Goal: Task Accomplishment & Management: Manage account settings

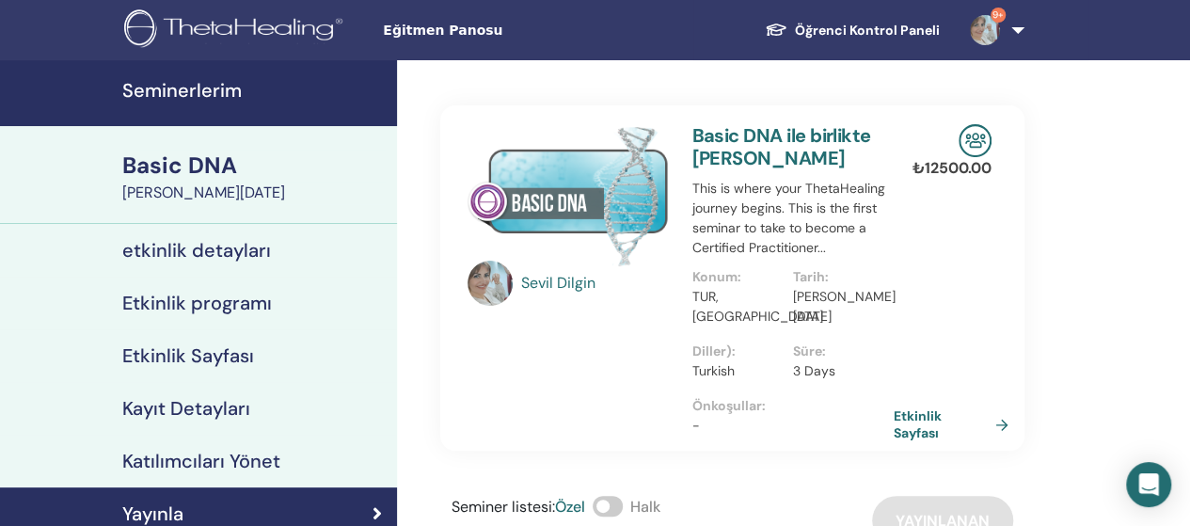
click at [1014, 35] on link "9+" at bounding box center [993, 30] width 77 height 60
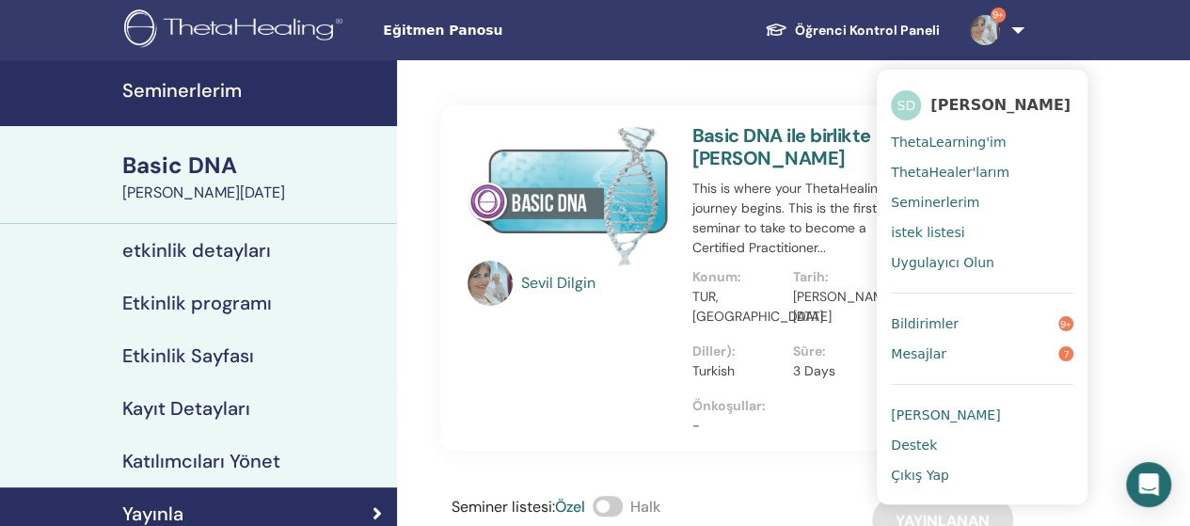
click at [963, 142] on span "ThetaLearning'im" at bounding box center [948, 142] width 115 height 17
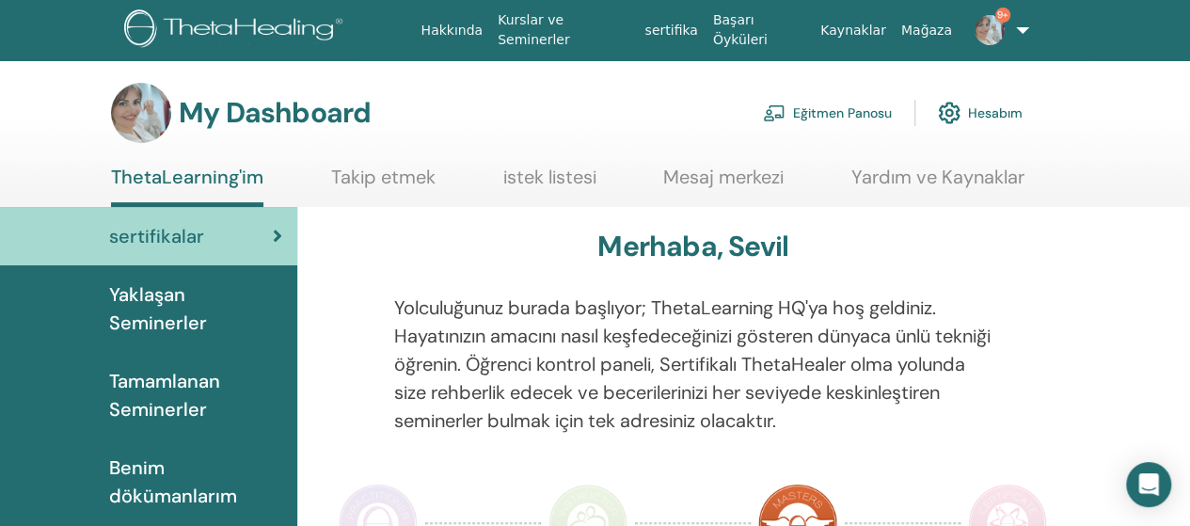
click at [997, 116] on link "Hesabım" at bounding box center [980, 112] width 85 height 41
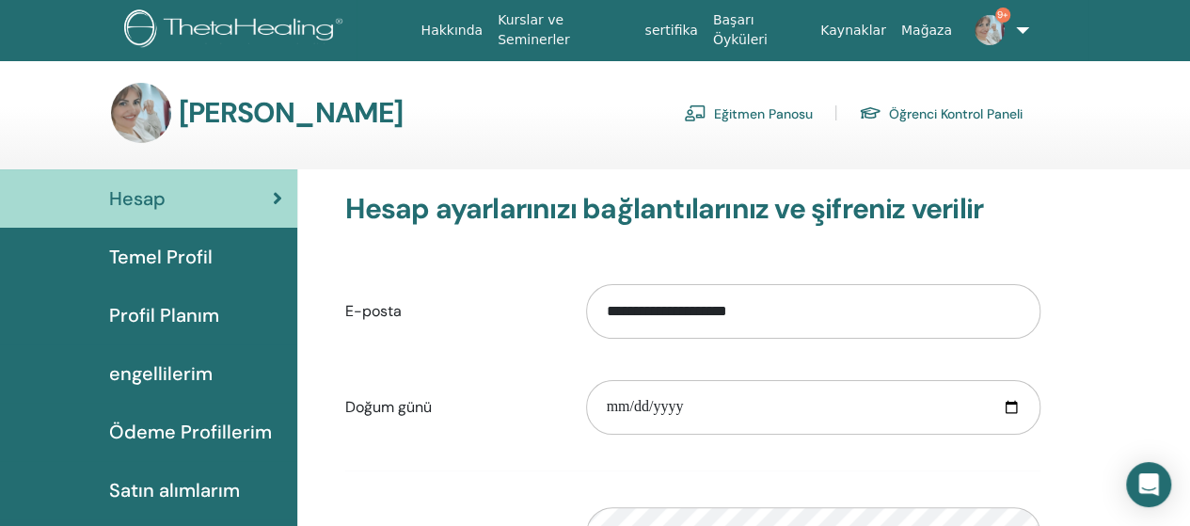
click at [747, 114] on font "Eğitmen Panosu" at bounding box center [763, 113] width 99 height 17
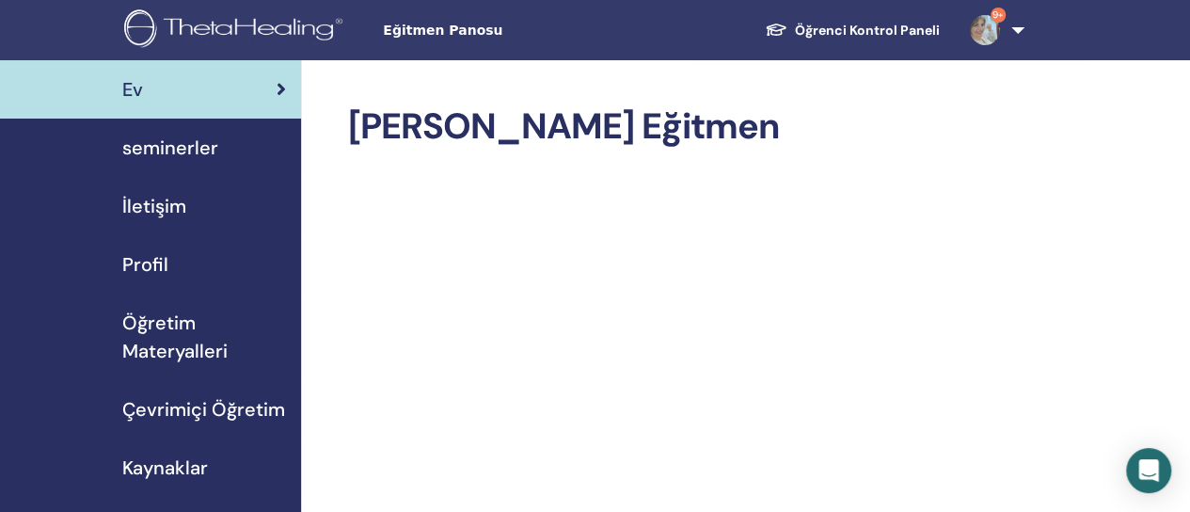
click at [192, 143] on span "seminerler" at bounding box center [170, 148] width 96 height 28
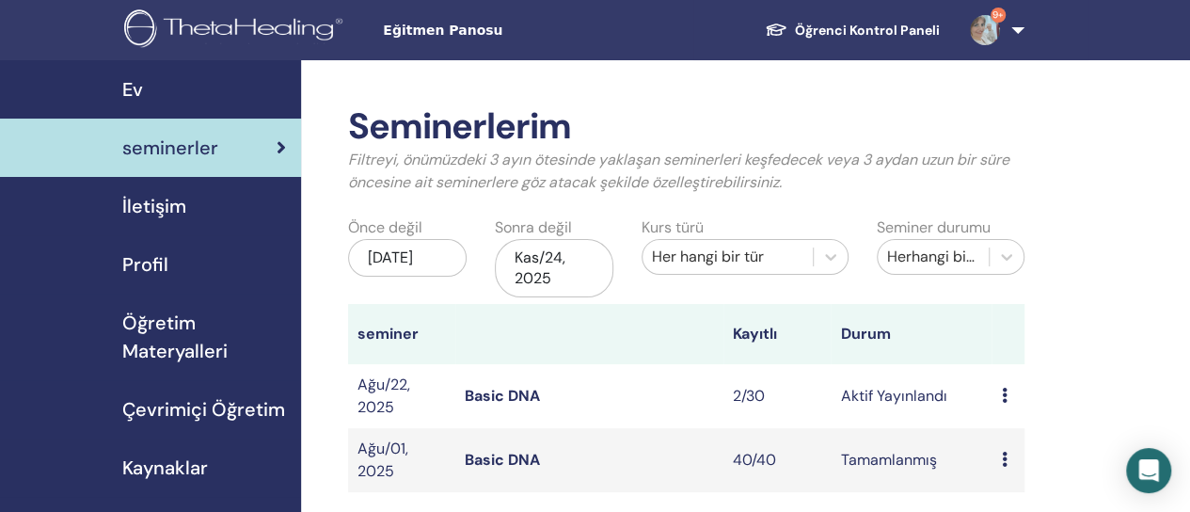
click at [480, 393] on link "Basic DNA" at bounding box center [502, 396] width 75 height 20
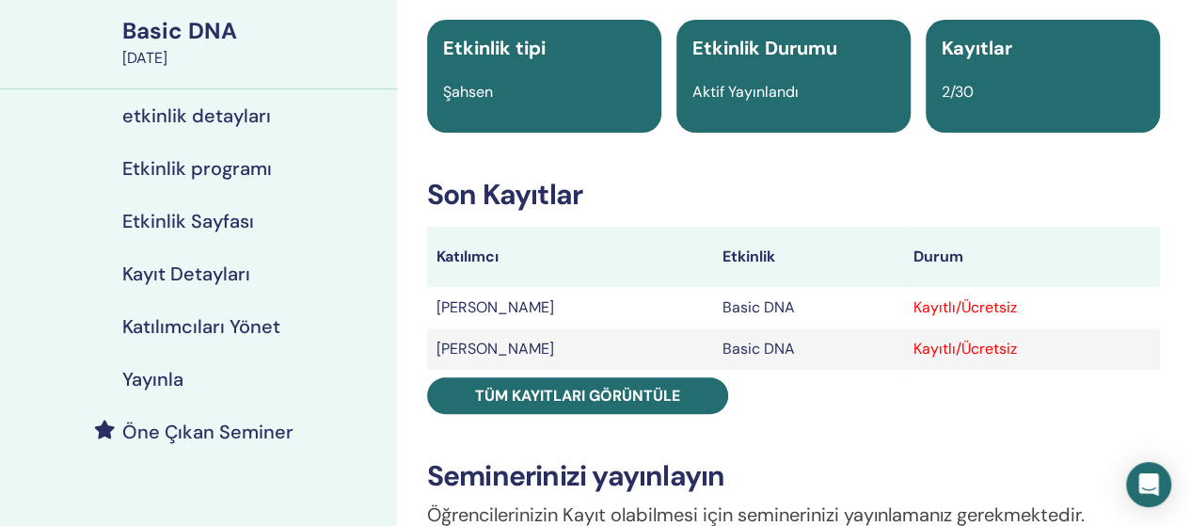
scroll to position [132, 0]
